Goal: Find contact information: Find contact information

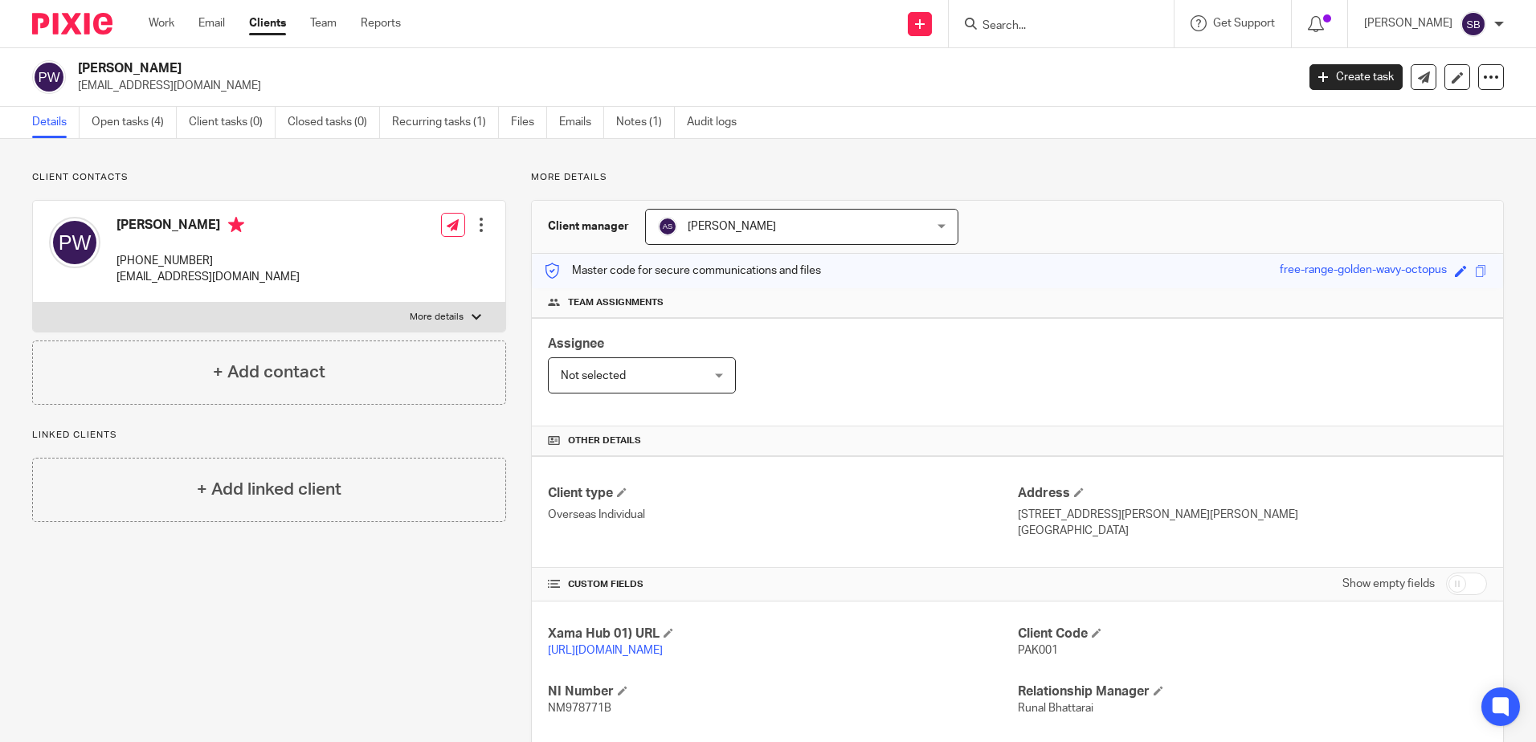
click at [1050, 14] on form at bounding box center [1066, 24] width 171 height 20
click at [1051, 19] on input "Search" at bounding box center [1053, 26] width 145 height 14
type input "burak"
click at [1040, 63] on link at bounding box center [1097, 69] width 239 height 37
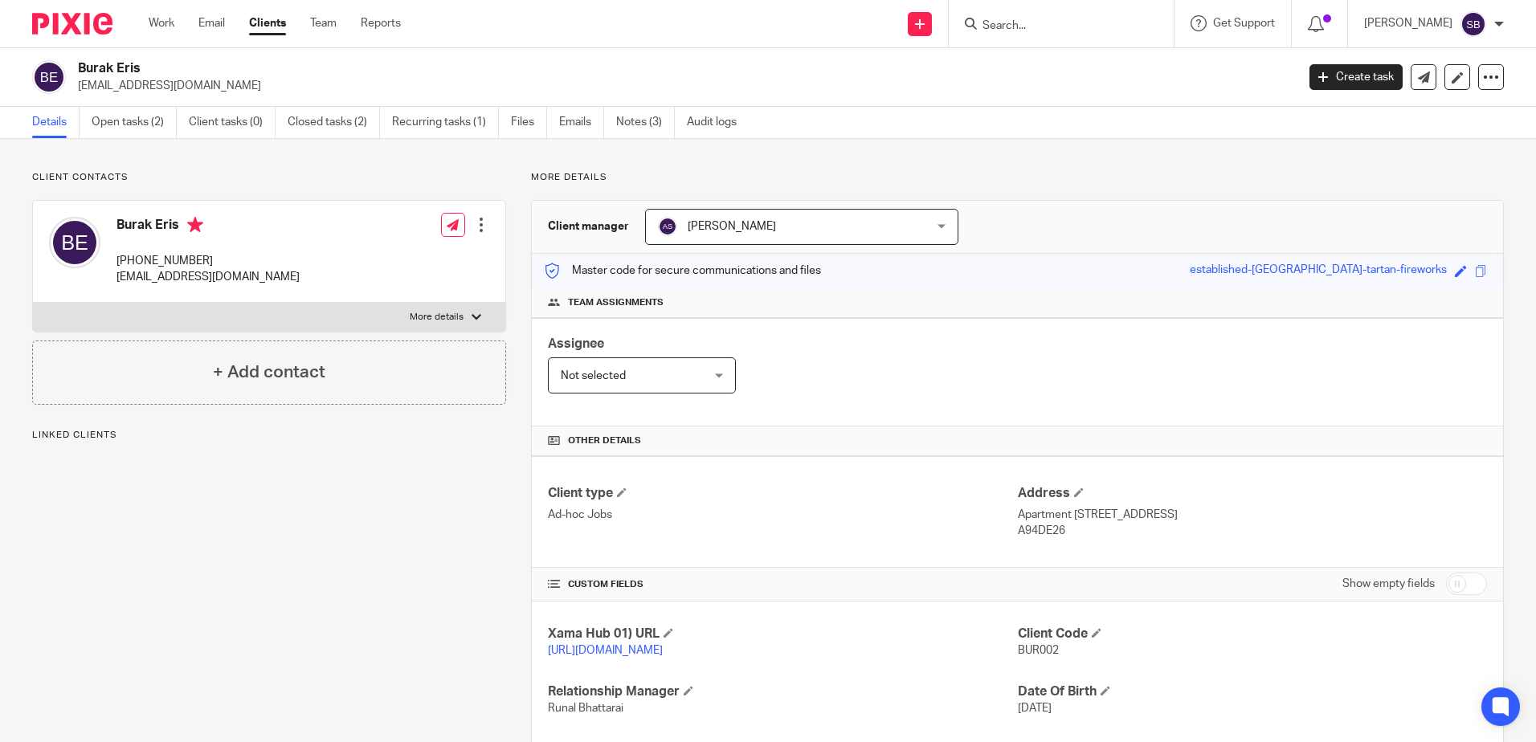
scroll to position [163, 0]
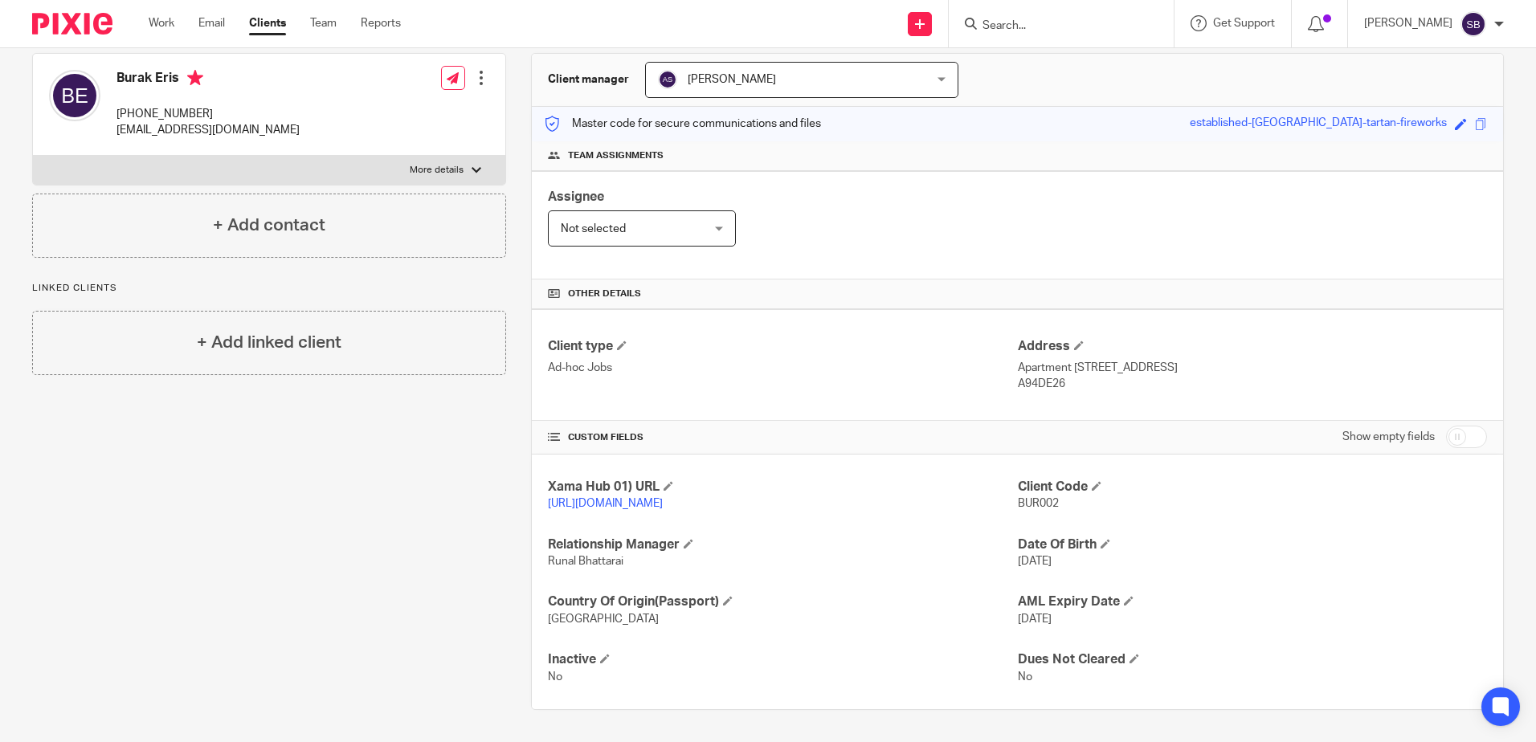
drag, startPoint x: 1084, startPoint y: 364, endPoint x: 1014, endPoint y: 351, distance: 71.1
click at [1018, 351] on div "Address [STREET_ADDRESS] A94DE26" at bounding box center [1252, 365] width 469 height 54
drag, startPoint x: 1014, startPoint y: 351, endPoint x: 1003, endPoint y: 347, distance: 11.9
click at [1003, 360] on p "Ad-hoc Jobs" at bounding box center [782, 368] width 469 height 16
drag, startPoint x: 1003, startPoint y: 347, endPoint x: 1081, endPoint y: 353, distance: 78.2
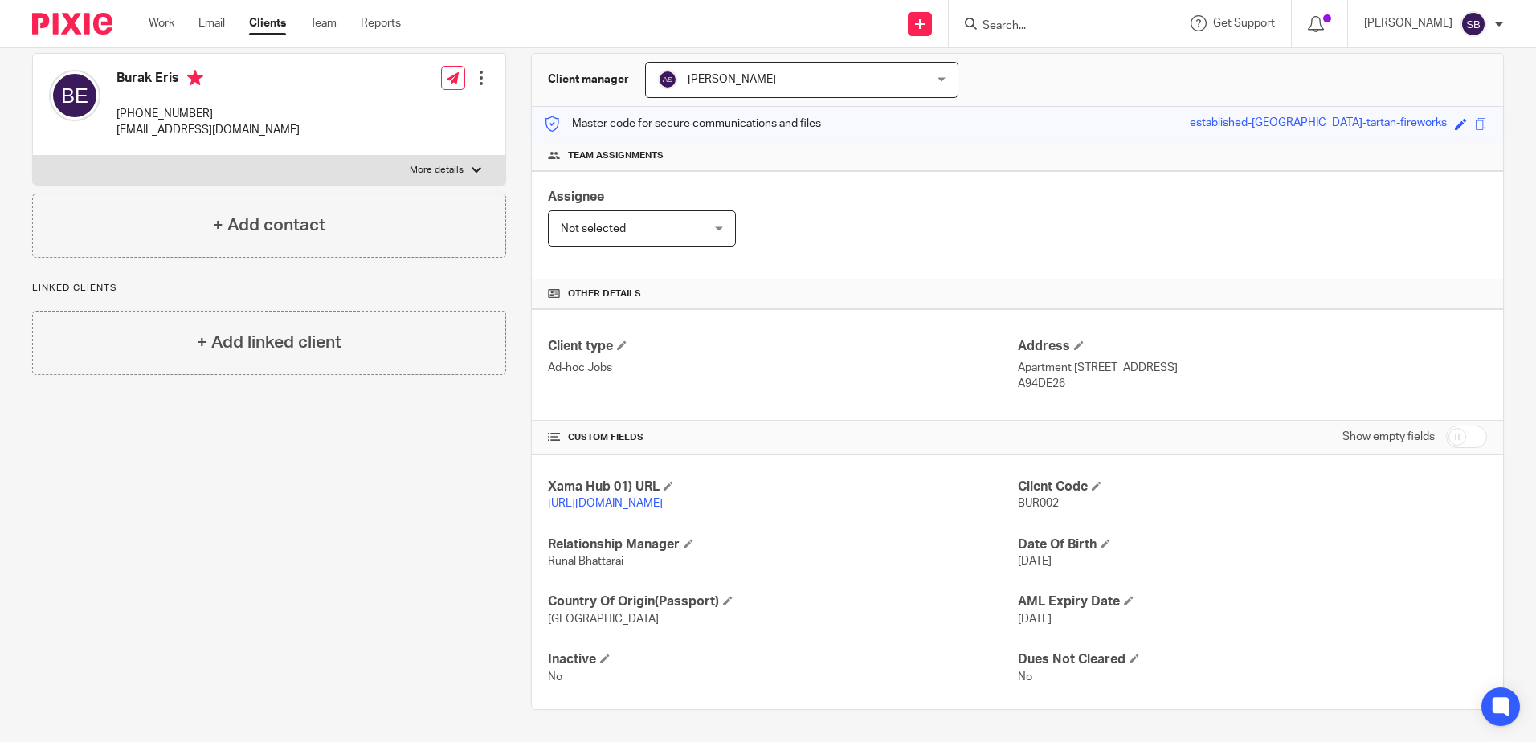
click at [1081, 353] on div "Client type Ad-hoc Jobs Address [STREET_ADDRESS] A94DE26" at bounding box center [1017, 365] width 971 height 112
click at [1081, 360] on p "Apartment [STREET_ADDRESS]" at bounding box center [1252, 368] width 469 height 16
drag, startPoint x: 1076, startPoint y: 351, endPoint x: 1020, endPoint y: 353, distance: 55.5
click at [1020, 360] on p "Apartment [STREET_ADDRESS]" at bounding box center [1252, 368] width 469 height 16
drag, startPoint x: 1172, startPoint y: 347, endPoint x: 1081, endPoint y: 358, distance: 92.3
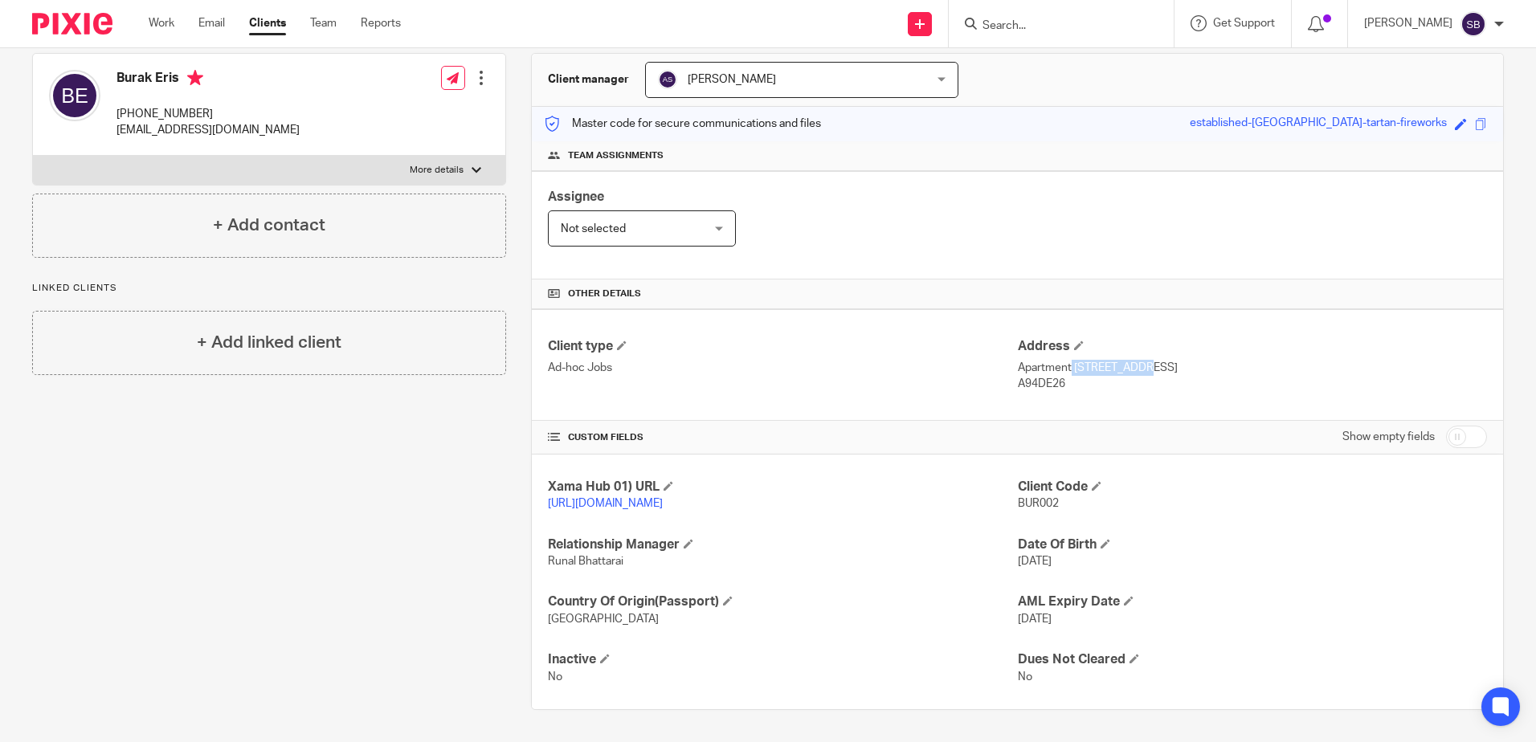
click at [1081, 360] on p "Apartment [STREET_ADDRESS]" at bounding box center [1252, 368] width 469 height 16
copy p ", Block 2 Seamount,"
click at [1180, 376] on p "A94DE26" at bounding box center [1252, 384] width 469 height 16
drag, startPoint x: 1184, startPoint y: 352, endPoint x: 1256, endPoint y: 355, distance: 72.4
click at [1256, 360] on p "Apartment [STREET_ADDRESS]" at bounding box center [1252, 368] width 469 height 16
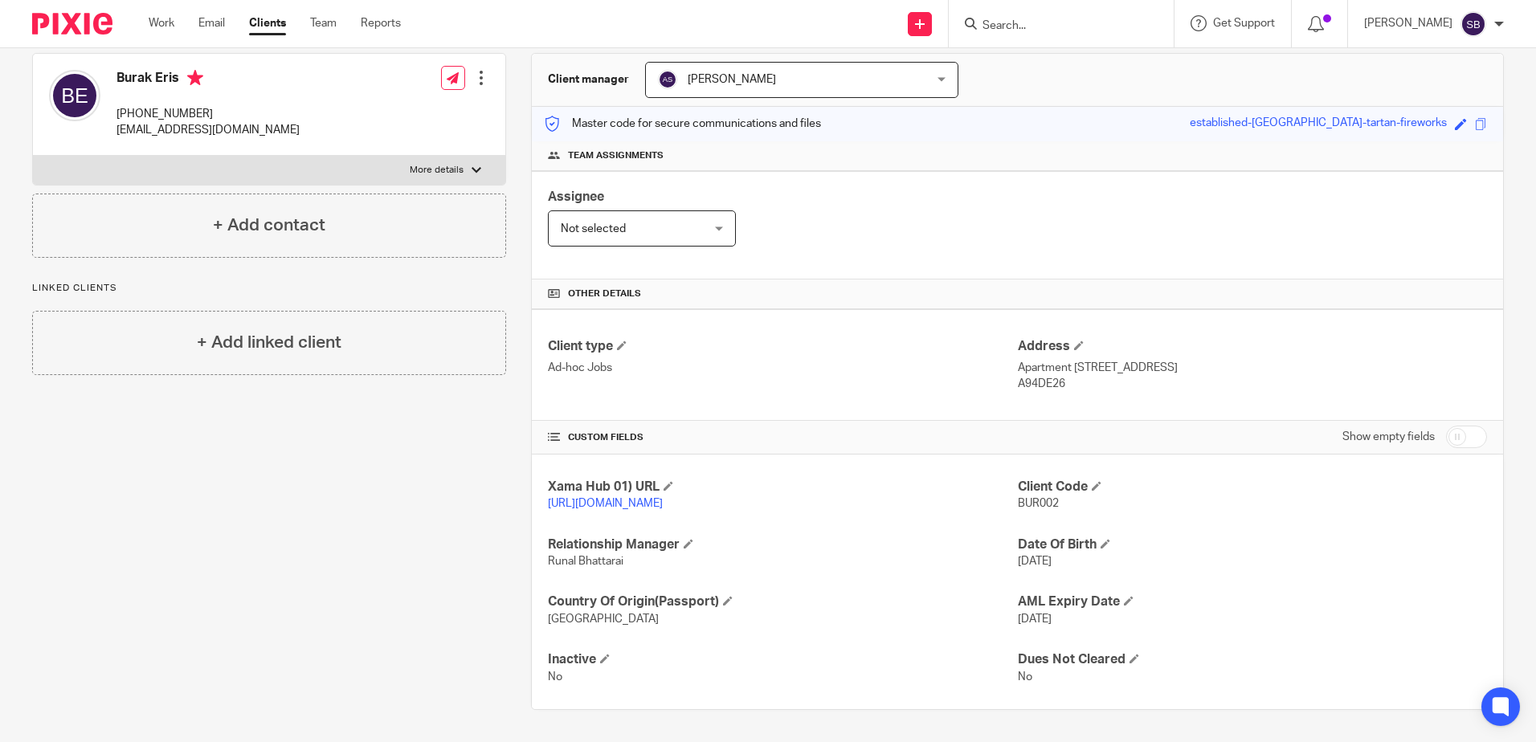
copy p "Stillorgan Road"
drag, startPoint x: 1269, startPoint y: 348, endPoint x: 1297, endPoint y: 347, distance: 28.9
click at [1297, 360] on p "Apartment [STREET_ADDRESS]" at bounding box center [1252, 368] width 469 height 16
drag, startPoint x: 1297, startPoint y: 347, endPoint x: 1282, endPoint y: 354, distance: 16.9
click at [1282, 360] on p "Apartment [STREET_ADDRESS]" at bounding box center [1252, 368] width 469 height 16
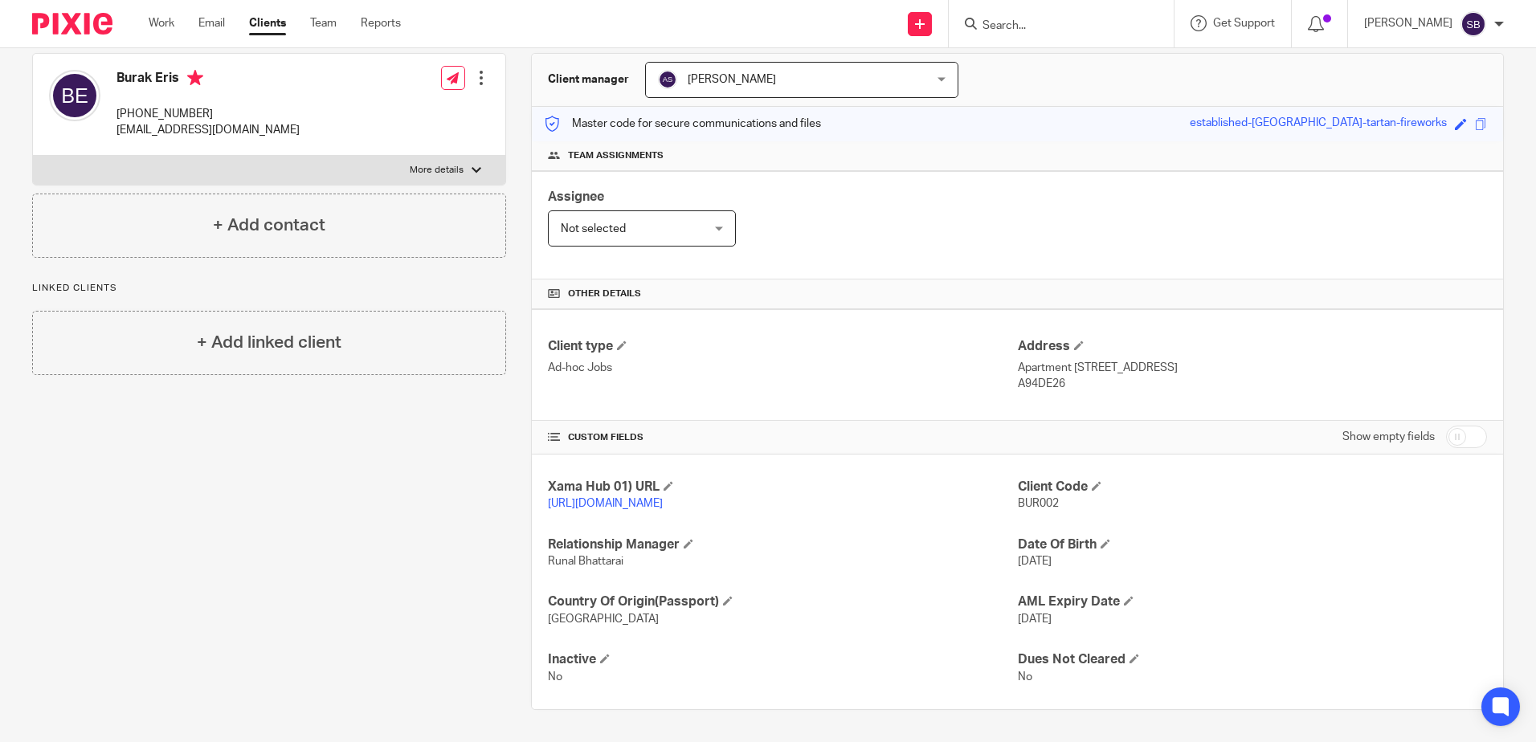
click at [1266, 360] on p "Apartment [STREET_ADDRESS]" at bounding box center [1252, 368] width 469 height 16
drag, startPoint x: 1266, startPoint y: 351, endPoint x: 1289, endPoint y: 350, distance: 22.5
click at [1289, 360] on p "Apartment [STREET_ADDRESS]" at bounding box center [1252, 368] width 469 height 16
copy p "Blackrock"
click at [1333, 360] on p "Apartment [STREET_ADDRESS]" at bounding box center [1252, 368] width 469 height 16
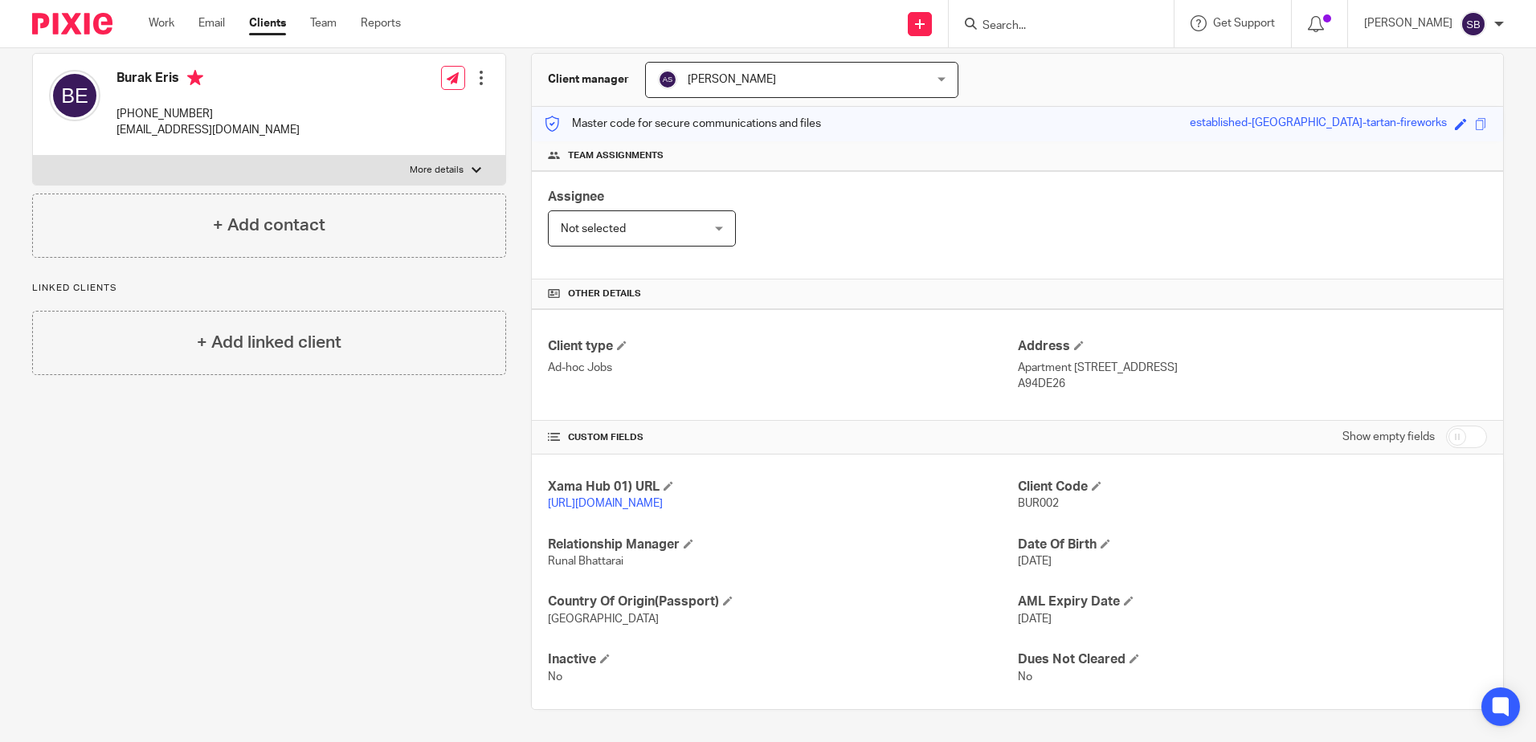
drag, startPoint x: 1066, startPoint y: 368, endPoint x: 1011, endPoint y: 370, distance: 54.7
click at [1018, 376] on p "A94DE26" at bounding box center [1252, 384] width 469 height 16
copy p "A94DE26"
click at [218, 510] on div "Client contacts Burak Eris [PHONE_NUMBER] [EMAIL_ADDRESS][DOMAIN_NAME] Edit con…" at bounding box center [256, 367] width 499 height 686
drag, startPoint x: 1060, startPoint y: 369, endPoint x: 1007, endPoint y: 355, distance: 54.8
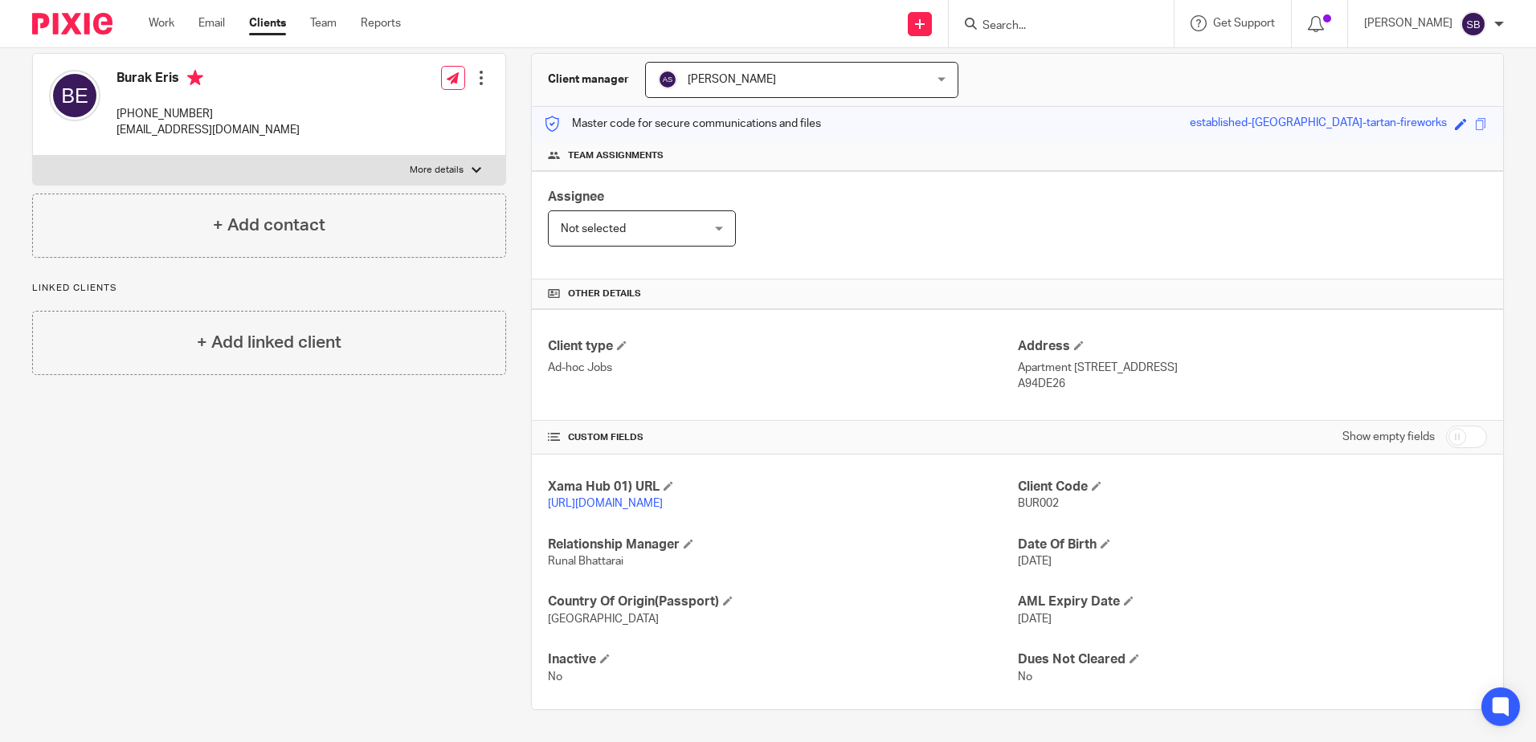
click at [1007, 355] on div "Client type Ad-hoc Jobs Address [STREET_ADDRESS] A94DE26" at bounding box center [1017, 365] width 971 height 112
copy div "Address [STREET_ADDRESS]"
click at [288, 539] on div "Client contacts Burak Eris [PHONE_NUMBER] [EMAIL_ADDRESS][DOMAIN_NAME] Edit con…" at bounding box center [256, 367] width 499 height 686
drag, startPoint x: 157, startPoint y: 91, endPoint x: 125, endPoint y: 97, distance: 33.6
click at [125, 97] on div "Burak Eris [PHONE_NUMBER] [EMAIL_ADDRESS][DOMAIN_NAME]" at bounding box center [207, 104] width 183 height 69
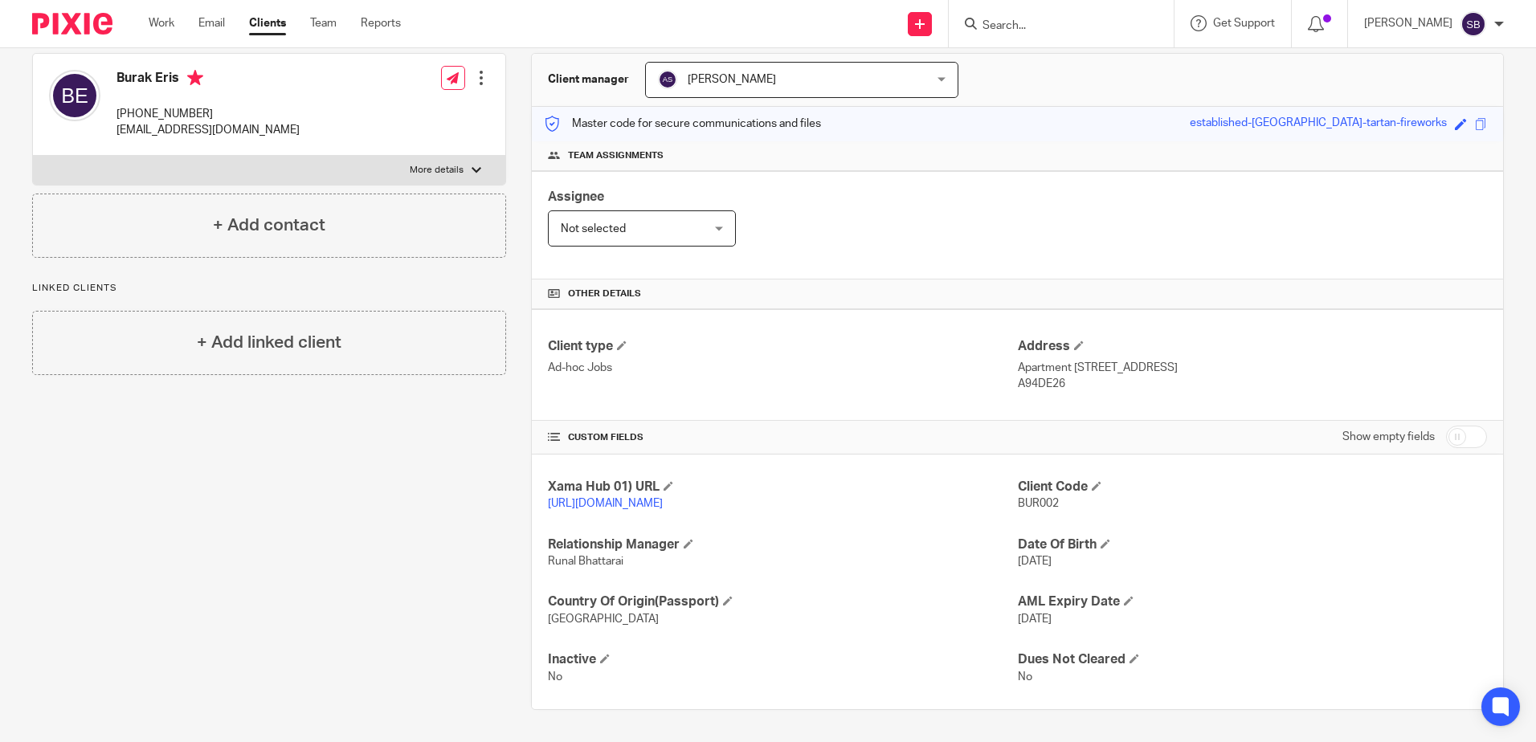
copy p "353 87 2655687"
